Goal: Book appointment/travel/reservation

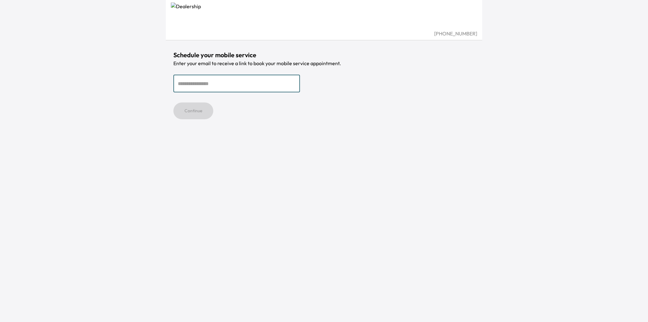
click at [199, 86] on input "email" at bounding box center [236, 84] width 127 height 18
type input "**********"
click at [194, 109] on button "Continue" at bounding box center [193, 110] width 40 height 17
